Goal: Task Accomplishment & Management: Manage account settings

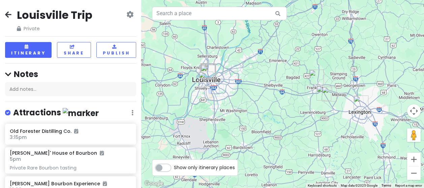
click at [9, 14] on icon at bounding box center [8, 14] width 6 height 5
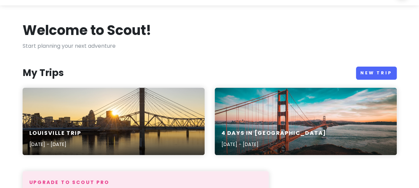
scroll to position [34, 0]
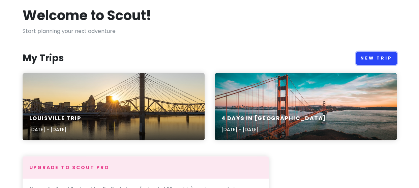
click at [385, 56] on link "New Trip" at bounding box center [376, 58] width 41 height 13
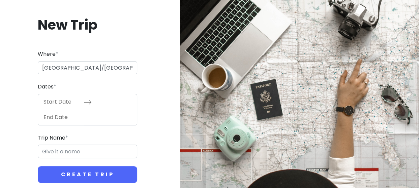
click at [86, 100] on icon at bounding box center [88, 102] width 8 height 8
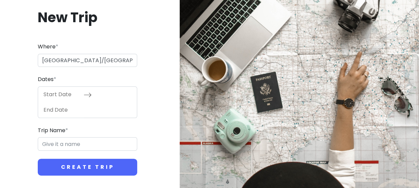
scroll to position [10, 0]
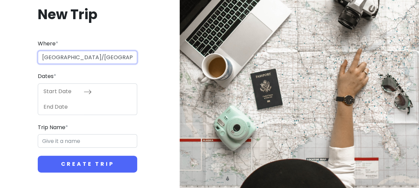
click at [80, 57] on input "[GEOGRAPHIC_DATA]/[GEOGRAPHIC_DATA]" at bounding box center [87, 57] width 99 height 13
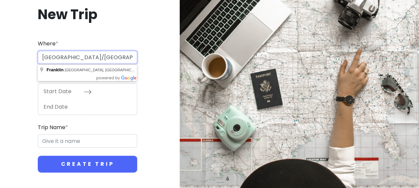
click at [89, 58] on input "[GEOGRAPHIC_DATA]/[GEOGRAPHIC_DATA]" at bounding box center [87, 57] width 99 height 13
type input "[GEOGRAPHIC_DATA], [GEOGRAPHIC_DATA], [GEOGRAPHIC_DATA]"
type input "Nashville Trip"
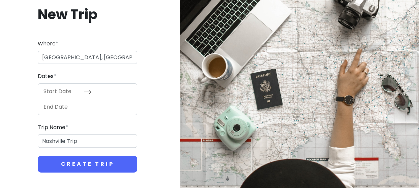
click at [64, 94] on input "Start Date" at bounding box center [62, 92] width 44 height 16
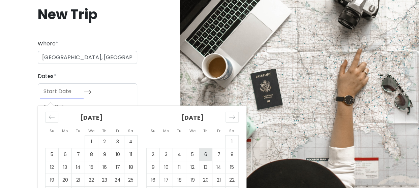
click at [205, 155] on td "6" at bounding box center [205, 154] width 13 height 13
type input "[DATE]"
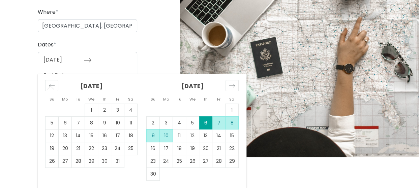
click at [168, 133] on td "10" at bounding box center [166, 135] width 13 height 13
type input "[DATE]"
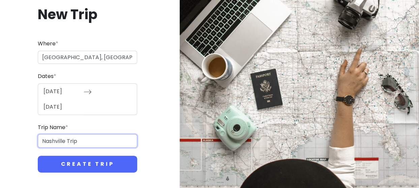
click at [68, 141] on input "Nashville Trip" at bounding box center [87, 140] width 99 height 13
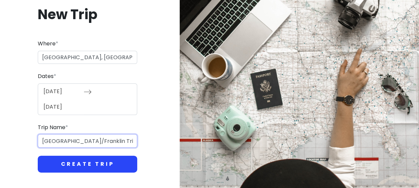
type input "[GEOGRAPHIC_DATA]/Franklin Trip"
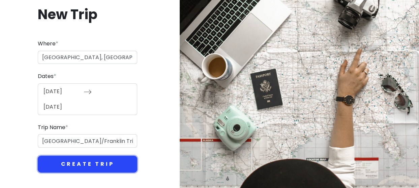
click at [95, 163] on button "Create Trip" at bounding box center [87, 164] width 99 height 17
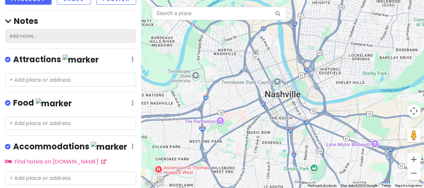
scroll to position [86, 0]
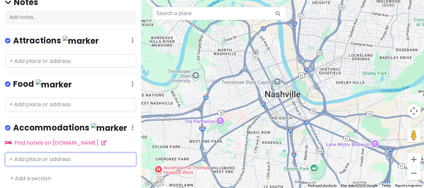
click at [30, 159] on input "text" at bounding box center [70, 159] width 131 height 13
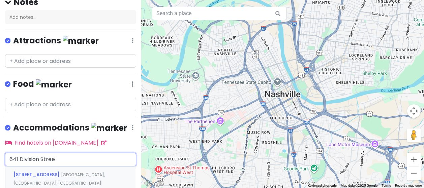
type input "[STREET_ADDRESS]"
click at [34, 173] on span "[STREET_ADDRESS]" at bounding box center [37, 175] width 48 height 7
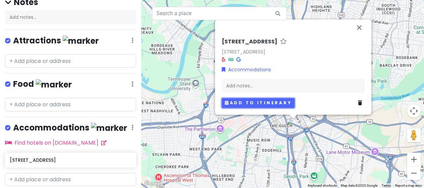
click at [243, 104] on button "Add to itinerary" at bounding box center [258, 103] width 73 height 10
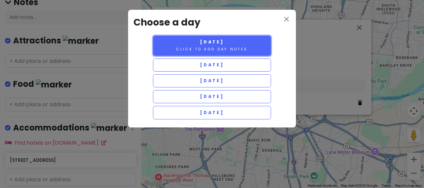
click at [208, 49] on small "Click to add day notes" at bounding box center [211, 49] width 71 height 5
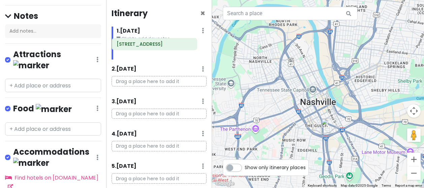
drag, startPoint x: 153, startPoint y: 53, endPoint x: 149, endPoint y: 48, distance: 6.9
click at [149, 48] on div "[STREET_ADDRESS]" at bounding box center [162, 52] width 100 height 15
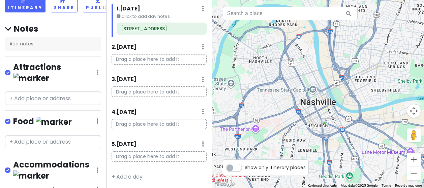
scroll to position [63, 0]
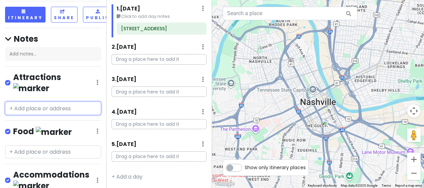
click at [61, 102] on input "text" at bounding box center [53, 108] width 96 height 13
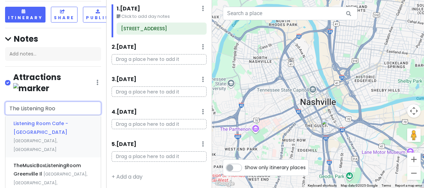
type input "The Listening Room"
click at [52, 120] on span "Listening Room Cafe - [GEOGRAPHIC_DATA]" at bounding box center [40, 128] width 55 height 16
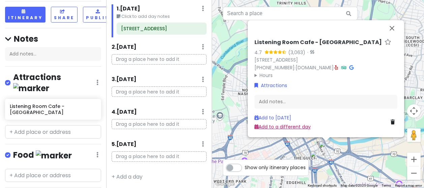
click at [276, 127] on link "Add to a different day" at bounding box center [282, 126] width 56 height 7
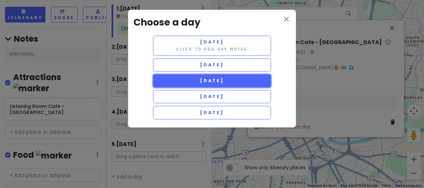
click at [174, 80] on button "[DATE]" at bounding box center [212, 80] width 118 height 13
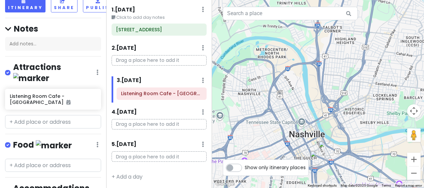
scroll to position [87, 0]
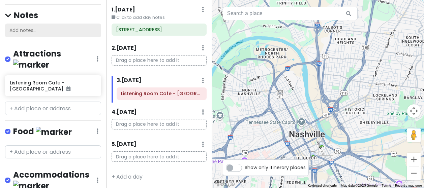
click at [60, 24] on div "Add notes..." at bounding box center [53, 31] width 96 height 14
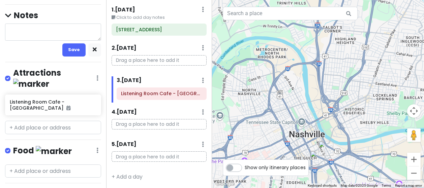
type textarea "x"
type textarea "A"
type textarea "x"
type textarea "Al"
type textarea "x"
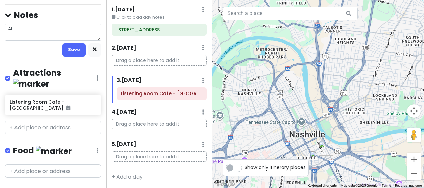
type textarea "All"
type textarea "x"
type textarea "Alle"
type textarea "x"
type textarea "Alleg"
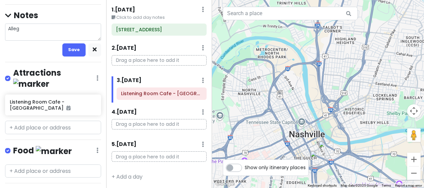
type textarea "x"
type textarea "Allegi"
type textarea "x"
type textarea "Allegia"
type textarea "x"
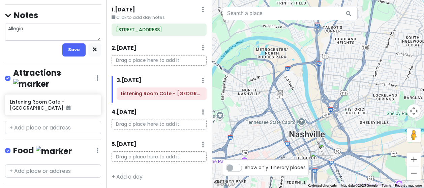
type textarea "Allegian"
type textarea "x"
type textarea "Allegian"
type textarea "x"
type textarea "Allegian"
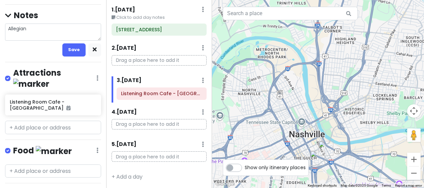
type textarea "x"
type textarea "Allegiant"
type textarea "x"
type textarea "Allegiant"
type textarea "x"
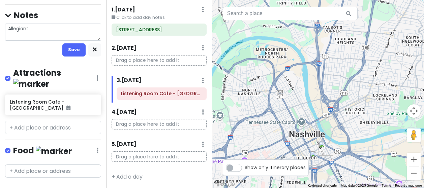
type textarea "Allegiant F"
type textarea "x"
type textarea "Allegiant Fl"
type textarea "x"
type textarea "Allegiant Fli"
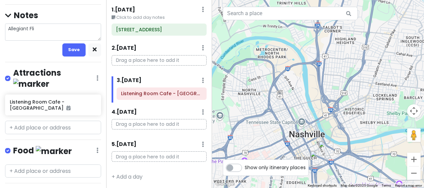
type textarea "x"
type textarea "Allegiant Flig"
type textarea "x"
type textarea "Allegiant Fligt"
type textarea "x"
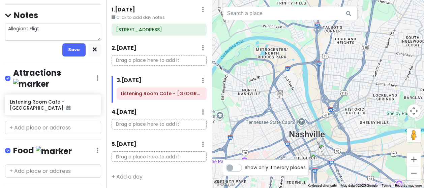
type textarea "Allegiant Flig"
type textarea "x"
type textarea "Allegiant Fligh"
type textarea "x"
type textarea "Allegiant Flight"
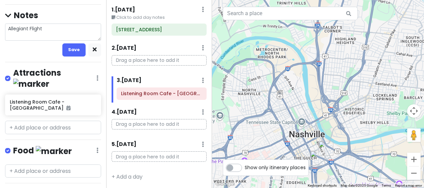
type textarea "x"
type textarea "Allegiant Flights"
type textarea "x"
type textarea "Allegiant Flights"
click at [17, 24] on textarea "Allegiant Flights" at bounding box center [53, 32] width 96 height 17
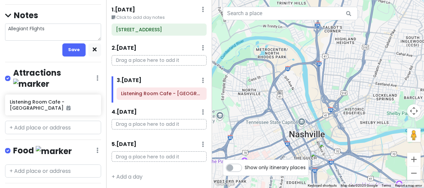
click at [47, 24] on textarea "Allegiant Flights" at bounding box center [53, 32] width 96 height 17
type textarea "x"
type textarea "Allegiant Flights"
type textarea "x"
type textarea "Allegiant Flights D"
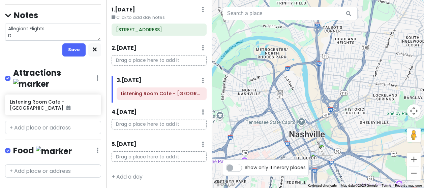
type textarea "x"
type textarea "Allegiant Flights Do"
type textarea "x"
type textarea "Allegiant Flights Dol"
type textarea "x"
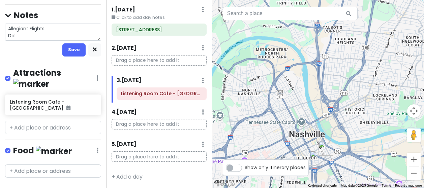
type textarea "Allegiant Flights Doll"
type textarea "x"
type textarea "Allegiant Flights Dollar"
type textarea "x"
type textarea "Allegiant Flights Dollar"
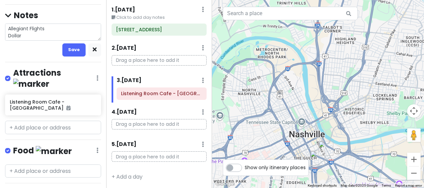
type textarea "x"
type textarea "Allegiant Flights Dollar R"
type textarea "x"
type textarea "Allegiant Flights Dollar Re"
type textarea "x"
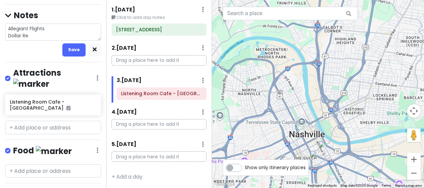
type textarea "Allegiant Flights Dollar Ren"
type textarea "x"
type textarea "Allegiant Flights Dollar Rent"
type textarea "x"
type textarea "Allegiant Flights Dollar Renta"
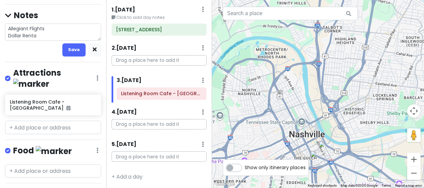
type textarea "x"
type textarea "Allegiant Flights Dollar Rental"
type textarea "x"
type textarea "Allegiant Flights Dollar Rental"
type textarea "x"
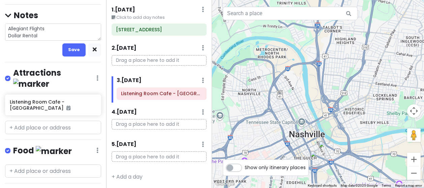
type textarea "Allegiant Flights Dollar Rental C"
type textarea "x"
type textarea "Allegiant Flights Dollar Rental Ca"
type textarea "x"
type textarea "Allegiant Flights Dollar Rental Car"
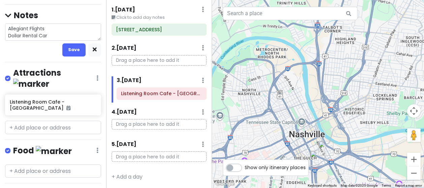
type textarea "x"
type textarea "Allegiant Flights Dollar Rental Car"
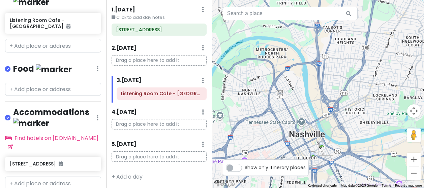
scroll to position [173, 0]
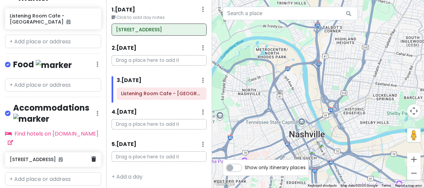
type textarea "x"
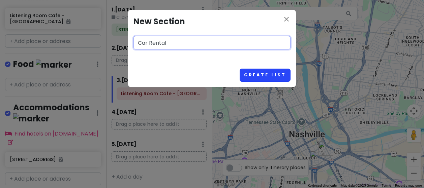
type input "Car Rental"
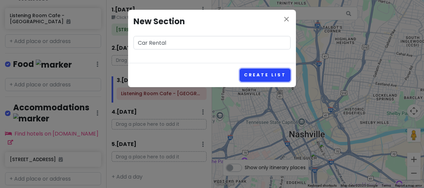
click at [270, 75] on button "Create List" at bounding box center [265, 75] width 51 height 13
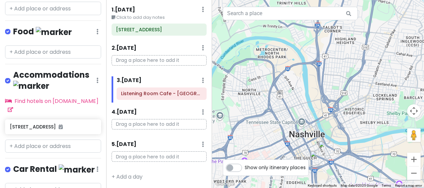
scroll to position [199, 0]
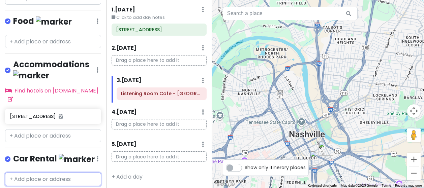
click at [17, 173] on input "text" at bounding box center [53, 179] width 96 height 13
type input "Dollar Car Rental"
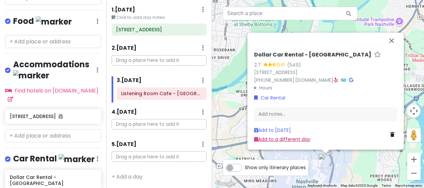
click at [278, 140] on link "Add to a different day" at bounding box center [282, 139] width 56 height 7
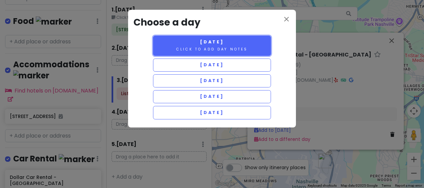
click at [200, 45] on span "[DATE]" at bounding box center [212, 42] width 24 height 6
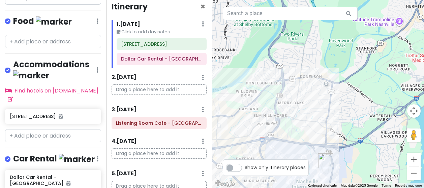
scroll to position [0, 0]
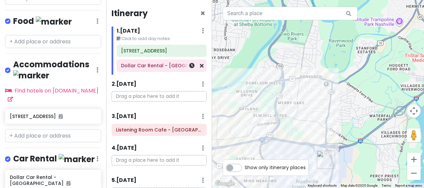
click at [146, 68] on div "Dollar Car Rental - [GEOGRAPHIC_DATA]" at bounding box center [161, 65] width 81 height 9
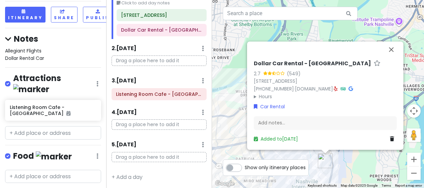
scroll to position [67, 0]
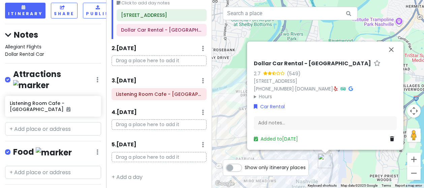
click at [38, 43] on span "Allegiant Flights Dollar Rental Car" at bounding box center [24, 50] width 39 height 14
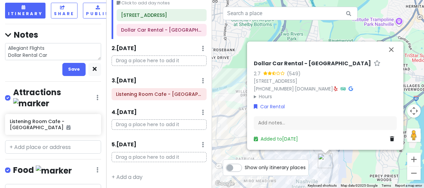
drag, startPoint x: 52, startPoint y: 40, endPoint x: 17, endPoint y: 43, distance: 34.5
click at [18, 43] on textarea "Allegiant Flights Dollar Rental Car" at bounding box center [53, 51] width 96 height 17
type textarea "x"
type textarea "Allegiant Flights Dolla"
type textarea "x"
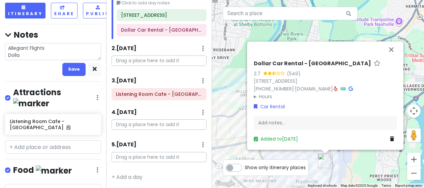
type textarea "Allegiant Flights Doll"
type textarea "x"
type textarea "Allegiant Flights Dol"
type textarea "x"
type textarea "Allegiant Flights Do"
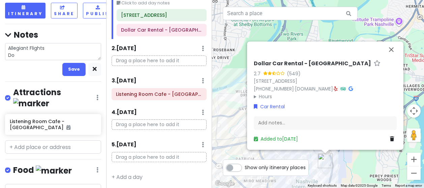
type textarea "x"
type textarea "Allegiant Flights D"
type textarea "x"
type textarea "Allegiant Flights"
click at [48, 43] on textarea "Allegiant Flights" at bounding box center [53, 51] width 96 height 17
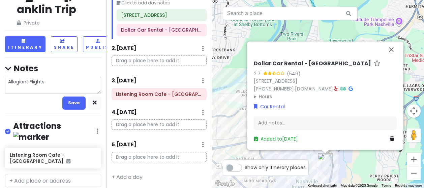
scroll to position [0, 0]
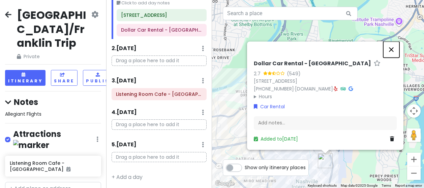
click at [391, 41] on button "Close" at bounding box center [391, 49] width 16 height 16
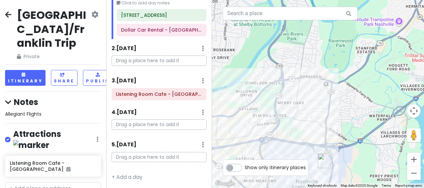
click at [29, 97] on div "Notes Allegiant Flights" at bounding box center [53, 107] width 96 height 21
click at [40, 111] on span "Allegiant Flights" at bounding box center [23, 114] width 36 height 7
click at [35, 97] on h4 "Notes" at bounding box center [53, 102] width 96 height 10
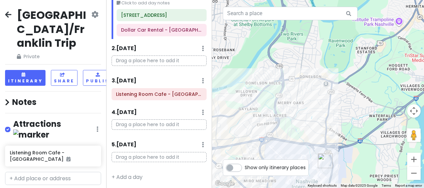
click at [42, 97] on h4 "Notes" at bounding box center [53, 102] width 96 height 10
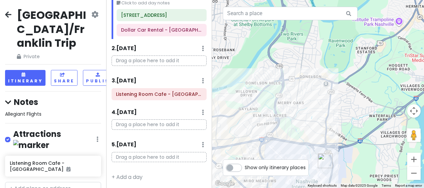
click at [49, 111] on div "Allegiant Flights" at bounding box center [53, 114] width 96 height 7
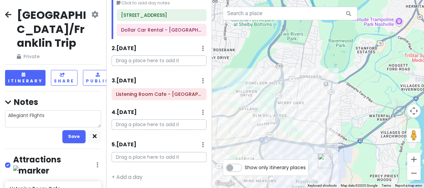
click at [49, 111] on textarea "Allegiant Flights" at bounding box center [53, 119] width 96 height 17
type textarea "x"
type textarea "Allegiant Flights"
type textarea "x"
type textarea "Allegiant Flights G"
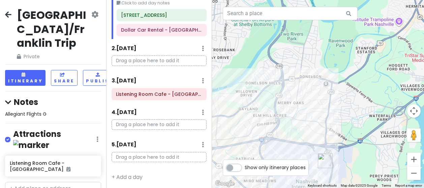
click at [49, 111] on div "Allegiant Flights G" at bounding box center [53, 114] width 96 height 7
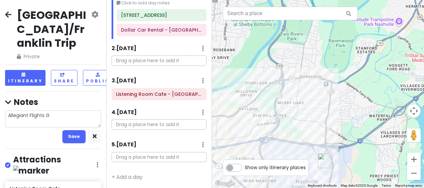
click at [54, 111] on textarea "Allegiant Flights G" at bounding box center [53, 119] width 96 height 17
type textarea "x"
type textarea "Allegiant Flights G4"
type textarea "x"
type textarea "Allegiant Flights G41"
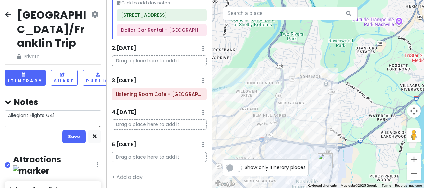
type textarea "x"
type textarea "Allegiant Flights G419"
type textarea "x"
type textarea "Allegiant Flights G4193"
type textarea "x"
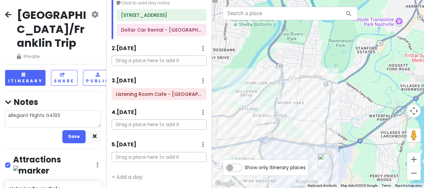
type textarea "Allegiant Flights G41937"
type textarea "x"
type textarea "Allegiant Flights G41937"
type textarea "x"
type textarea "Allegiant Flights G41937 a"
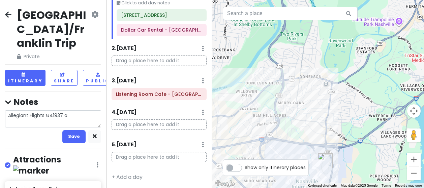
type textarea "x"
type textarea "Allegiant Flights G41937 ar"
type textarea "x"
type textarea "Allegiant Flights G41937 arr"
type textarea "x"
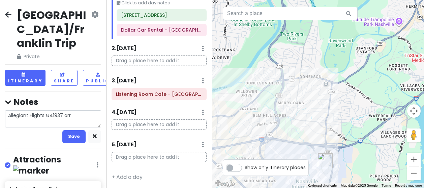
type textarea "Allegiant Flights G41937 arri"
type textarea "x"
type textarea "Allegiant Flights G41937 arriv"
type textarea "x"
type textarea "Allegiant Flights G41937 arrive"
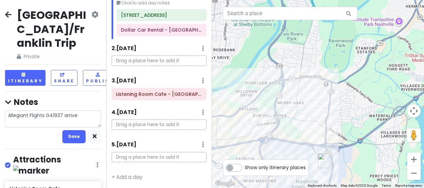
type textarea "x"
type textarea "Allegiant Flights G41937 arriv"
type textarea "x"
type textarea "Allegiant Flights G41937 arrivi"
type textarea "x"
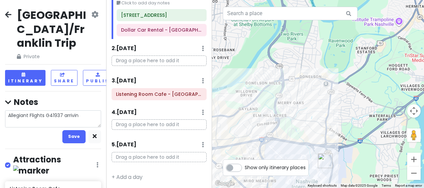
type textarea "Allegiant Flights G41937 arriving"
type textarea "x"
type textarea "Allegiant Flights G41937 arriving"
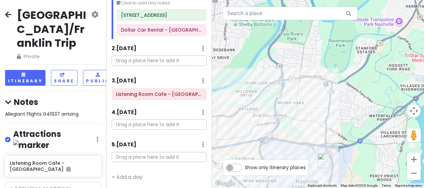
click at [88, 111] on div "Allegiant Flights G41937 arriving" at bounding box center [53, 114] width 96 height 7
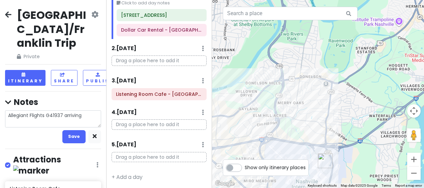
click at [86, 111] on textarea "Allegiant Flights G41937 arriving" at bounding box center [53, 119] width 96 height 17
type textarea "x"
type textarea "Allegiant Flights G41937 arriving"
type textarea "x"
type textarea "Allegiant Flights G41937 arriving 5"
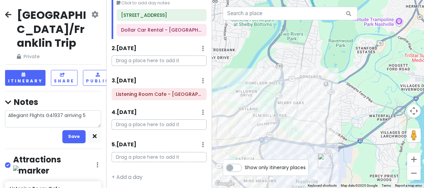
type textarea "x"
type textarea "Allegiant Flights G41937 arriving 5:"
type textarea "x"
type textarea "Allegiant Flights G41937 arriving 5:4"
type textarea "x"
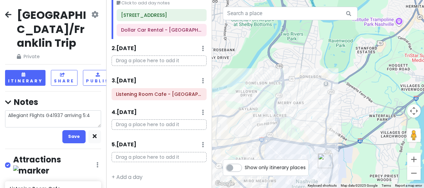
type textarea "Allegiant Flights G41937 arriving 5:47"
type textarea "x"
type textarea "Allegiant Flights G41937 arriving 5:47p"
type textarea "x"
type textarea "Allegiant Flights G41937 arriving 5:47pm"
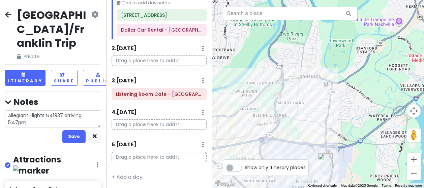
type textarea "x"
type textarea "Allegiant Flights G41937 arriving 5:47pm,"
type textarea "x"
type textarea "Allegiant Flights G41937 arriving 5:47pm,"
type textarea "x"
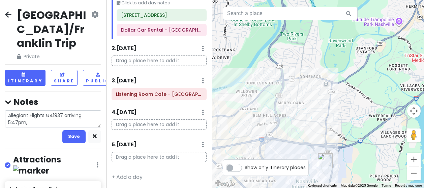
type textarea "Allegiant Flights G41937 arriving 5:47pm, D"
type textarea "x"
type textarea "Allegiant Flights G41937 arriving 5:47pm, De"
type textarea "x"
type textarea "Allegiant Flights G41937 arriving 5:47pm, Dep"
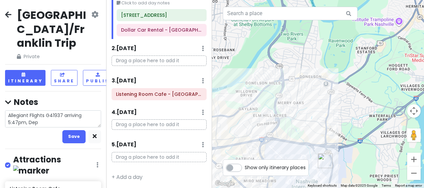
type textarea "x"
type textarea "Allegiant Flights G41937 arriving 5:47pm, Depa"
type textarea "x"
type textarea "Allegiant Flights G41937 arriving 5:47pm, Depar"
type textarea "x"
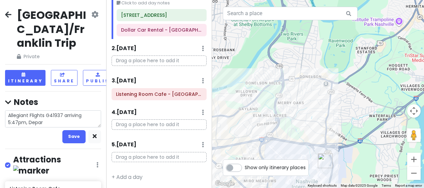
type textarea "Allegiant Flights G41937 arriving 5:47pm, Depart"
type textarea "x"
type textarea "Allegiant Flights G41937 arriving 5:47pm, Departi"
type textarea "x"
type textarea "Allegiant Flights G41937 arriving 5:47pm, Departing"
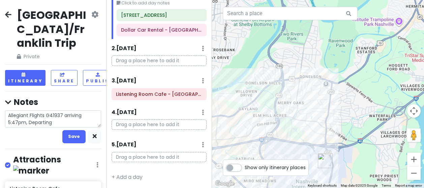
type textarea "x"
type textarea "Allegiant Flights G41937 arriving 5:47pm, Departing"
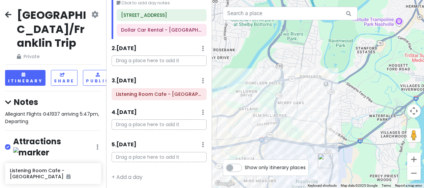
click at [52, 111] on div "Allegiant Flights G41937 arriving 5:47pm, Departing" at bounding box center [53, 118] width 96 height 15
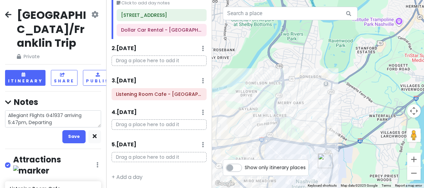
click at [54, 111] on textarea "Allegiant Flights G41937 arriving 5:47pm, Departing" at bounding box center [53, 119] width 96 height 17
type textarea "x"
type textarea "Allegiant Flights G41937 arriving 5:47pm, Departing"
type textarea "x"
type textarea "Allegiant Flights G41937 arriving 5:47pm, Departing G"
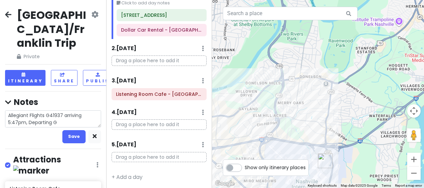
type textarea "x"
type textarea "Allegiant Flights G41937 arriving 5:47pm, Departing G4"
type textarea "x"
type textarea "Allegiant Flights G41937 arriving 5:47pm, Departing G43"
type textarea "x"
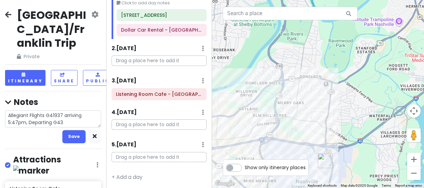
type textarea "Allegiant Flights G41937 arriving 5:47pm, Departing G434"
type textarea "x"
type textarea "Allegiant Flights G41937 arriving 5:47pm, Departing G4346"
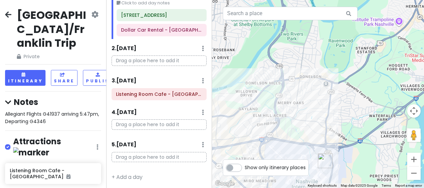
click at [70, 111] on div "Allegiant Flights G41937 arriving 5:47pm, Departing G4346" at bounding box center [53, 118] width 96 height 15
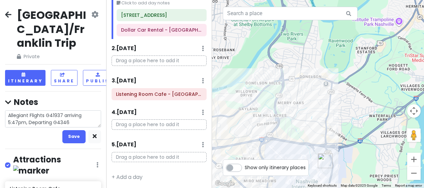
click at [71, 111] on textarea "Allegiant Flights G41937 arriving 5:47pm, Departing G4346" at bounding box center [53, 119] width 96 height 17
type textarea "x"
type textarea "Allegiant Flights G41937 arriving 5:47pm, Departing G4346"
type textarea "x"
type textarea "Allegiant Flights G41937 arriving 5:47pm, Departing G4346 D"
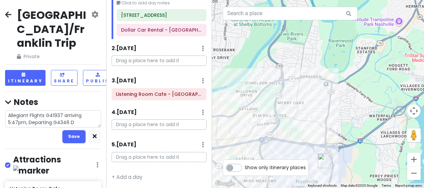
type textarea "x"
type textarea "Allegiant Flights G41937 arriving 5:47pm, Departing G4346"
type textarea "x"
type textarea "Allegiant Flights G41937 arriving 5:47pm, Departing G4346 a"
type textarea "x"
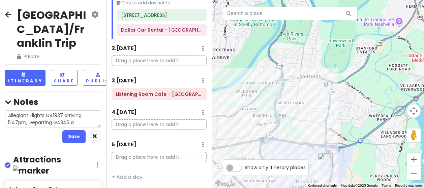
type textarea "Allegiant Flights G41937 arriving 5:47pm, Departing G4346 at"
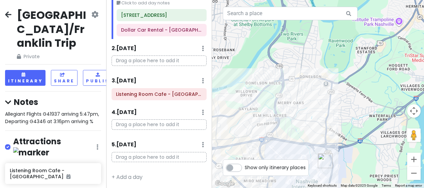
click at [61, 111] on span "Allegiant Flights G41937 arriving 5:47pm, Departing G4346 at 3:16pm arriving %" at bounding box center [52, 118] width 95 height 14
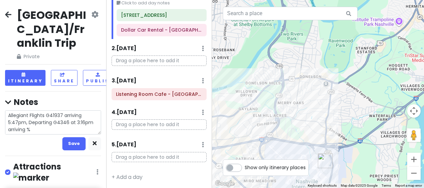
click at [32, 117] on textarea "Allegiant Flights G41937 arriving 5:47pm, Departing G4346 at 3:16pm arriving %" at bounding box center [53, 123] width 96 height 24
click at [18, 111] on textarea "Allegiant Flights G41937 arriving 5:47pm, Departing G4346 at 3:16pm arriving 5:…" at bounding box center [53, 123] width 96 height 24
click at [39, 114] on textarea "Allegiant Flights G41937 arriving 5:38pm, Departing G4346 at 3:16pm arriving 5:…" at bounding box center [53, 123] width 96 height 24
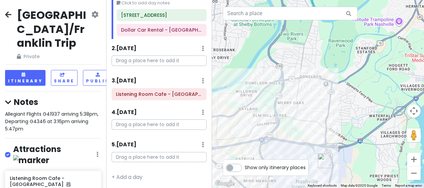
click at [142, 59] on p "Drag a place here to add it" at bounding box center [159, 61] width 95 height 10
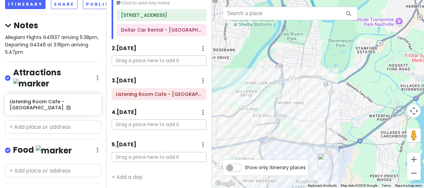
scroll to position [67, 0]
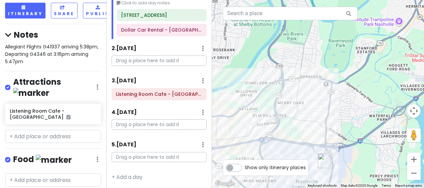
click at [132, 59] on p "Drag a place here to add it" at bounding box center [159, 61] width 95 height 10
click at [42, 130] on input "text" at bounding box center [53, 136] width 96 height 13
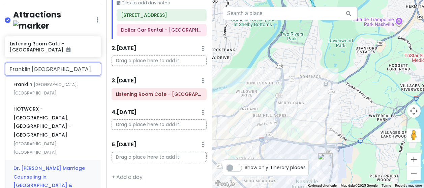
scroll to position [101, 0]
